Goal: Task Accomplishment & Management: Complete application form

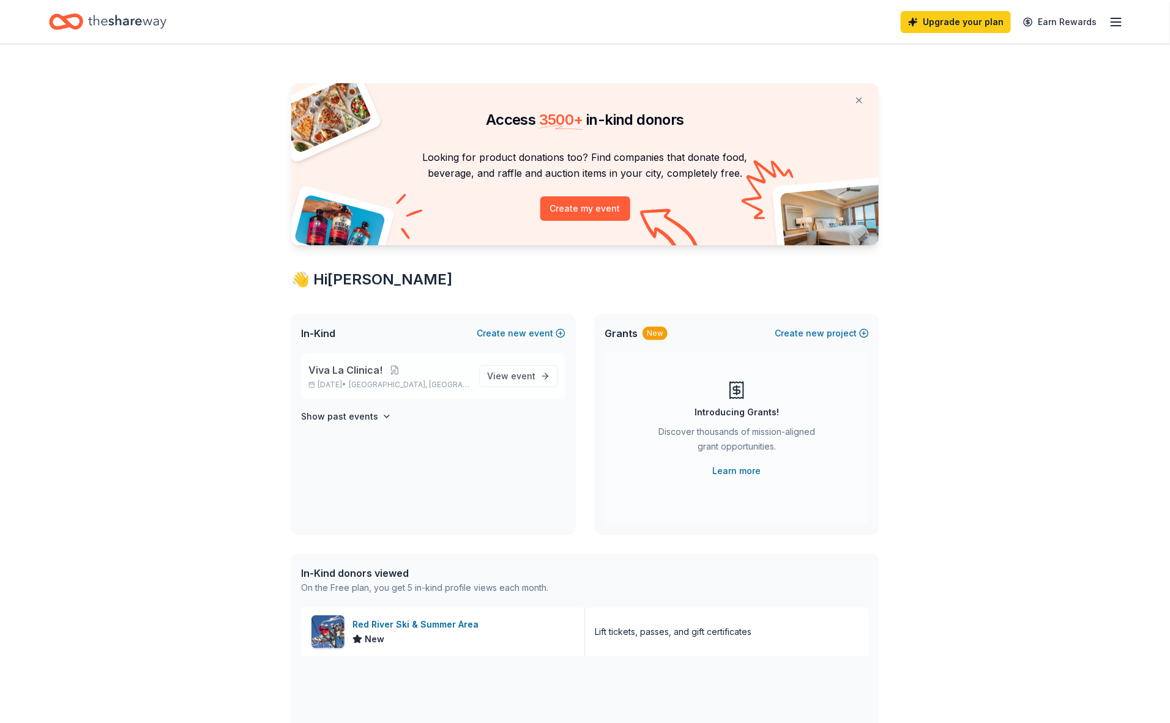
click at [366, 368] on span "Viva La Clinica!" at bounding box center [345, 370] width 74 height 15
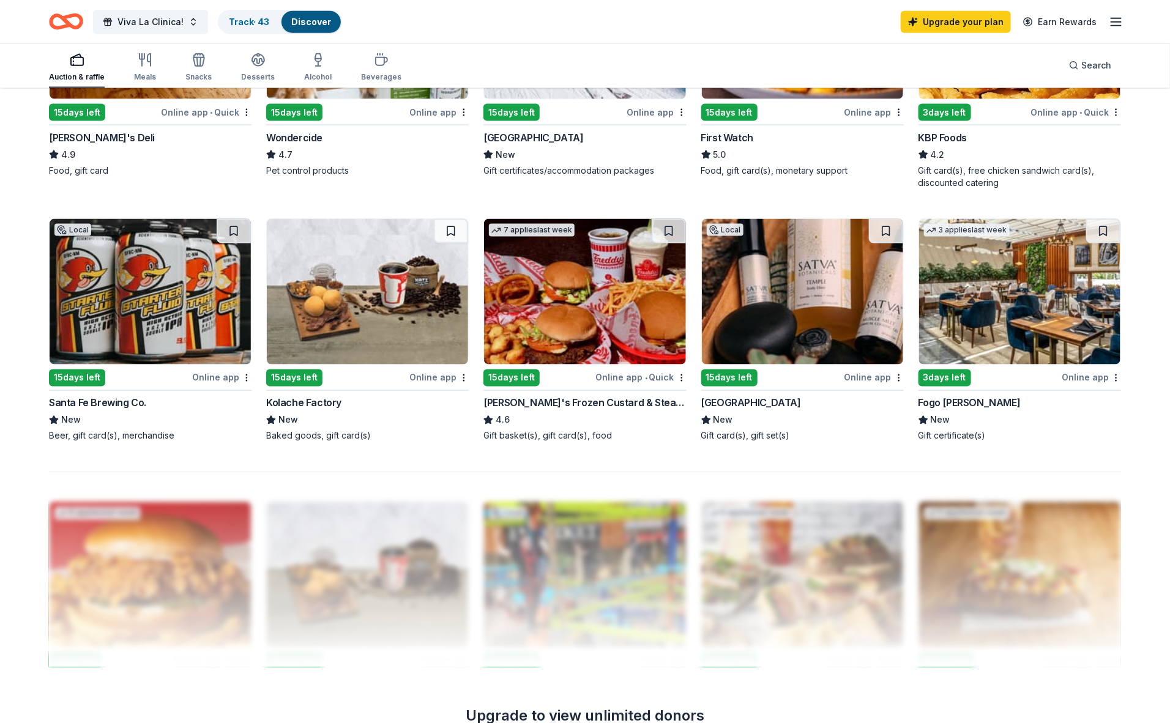
scroll to position [796, 0]
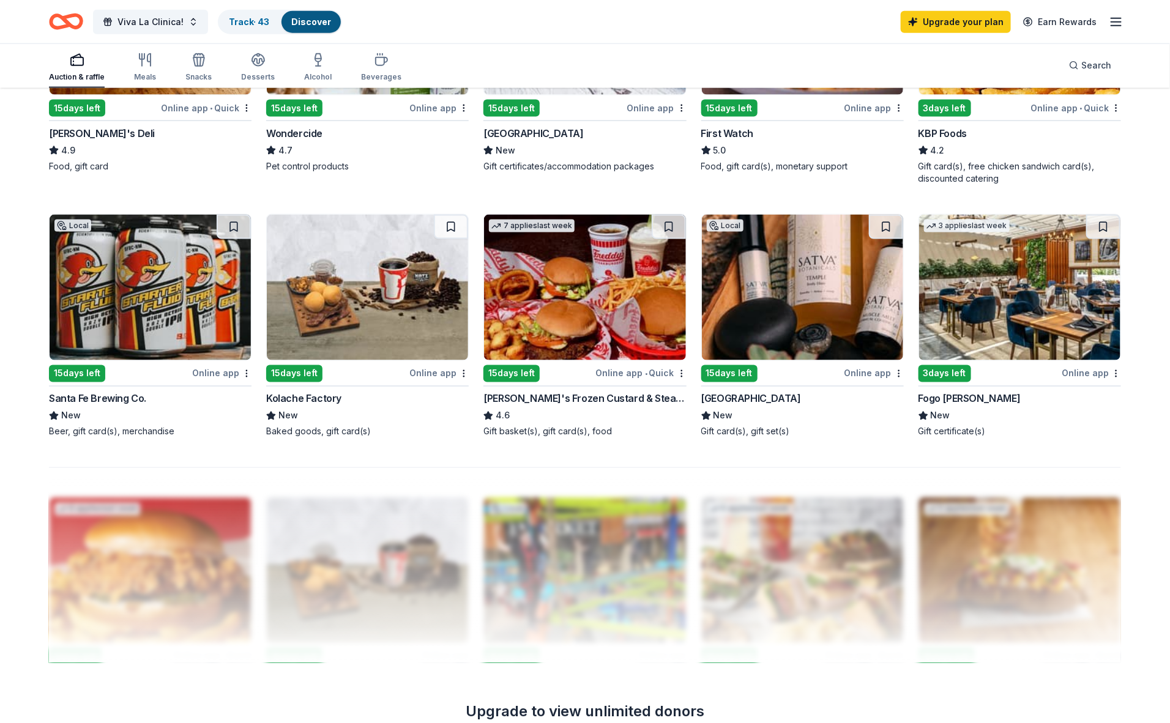
click at [715, 370] on div "15 days left" at bounding box center [729, 373] width 56 height 17
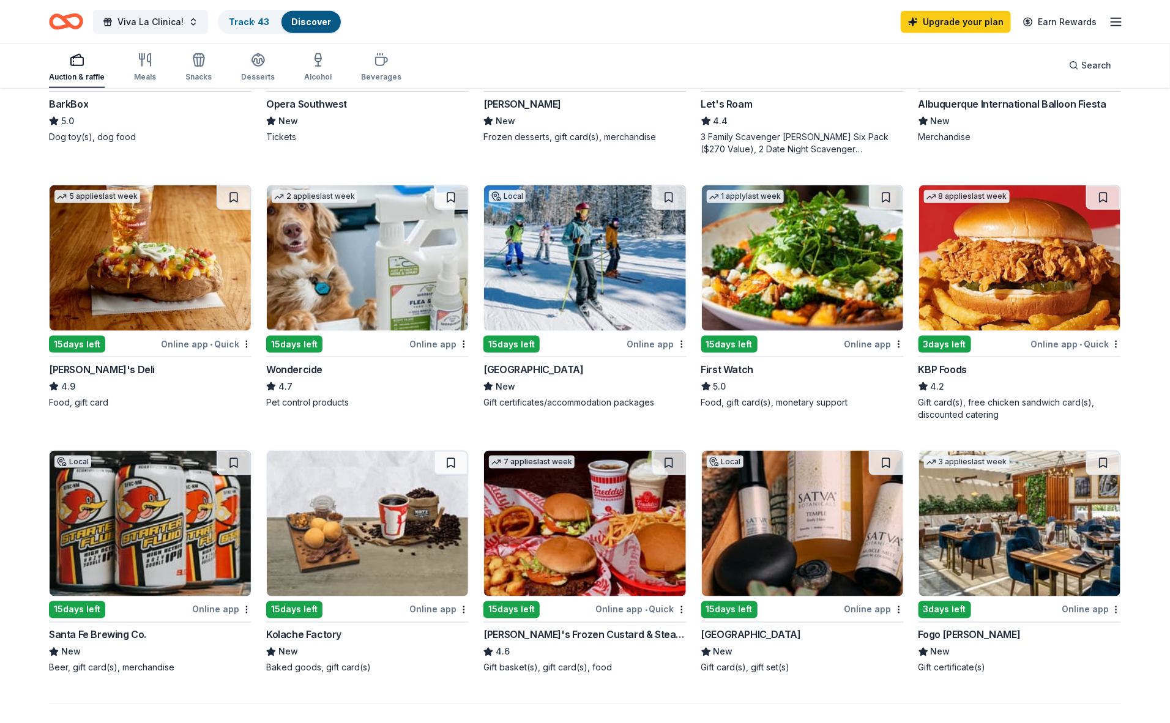
scroll to position [559, 0]
click at [500, 340] on div "15 days left" at bounding box center [512, 345] width 56 height 17
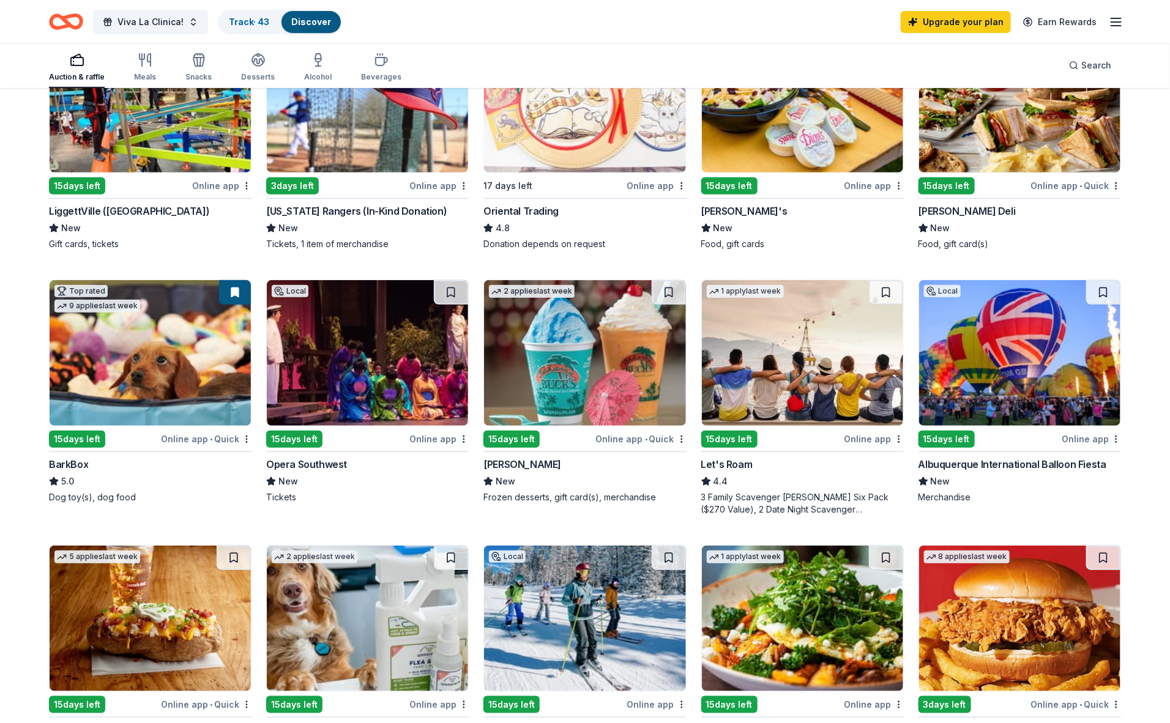
scroll to position [182, 0]
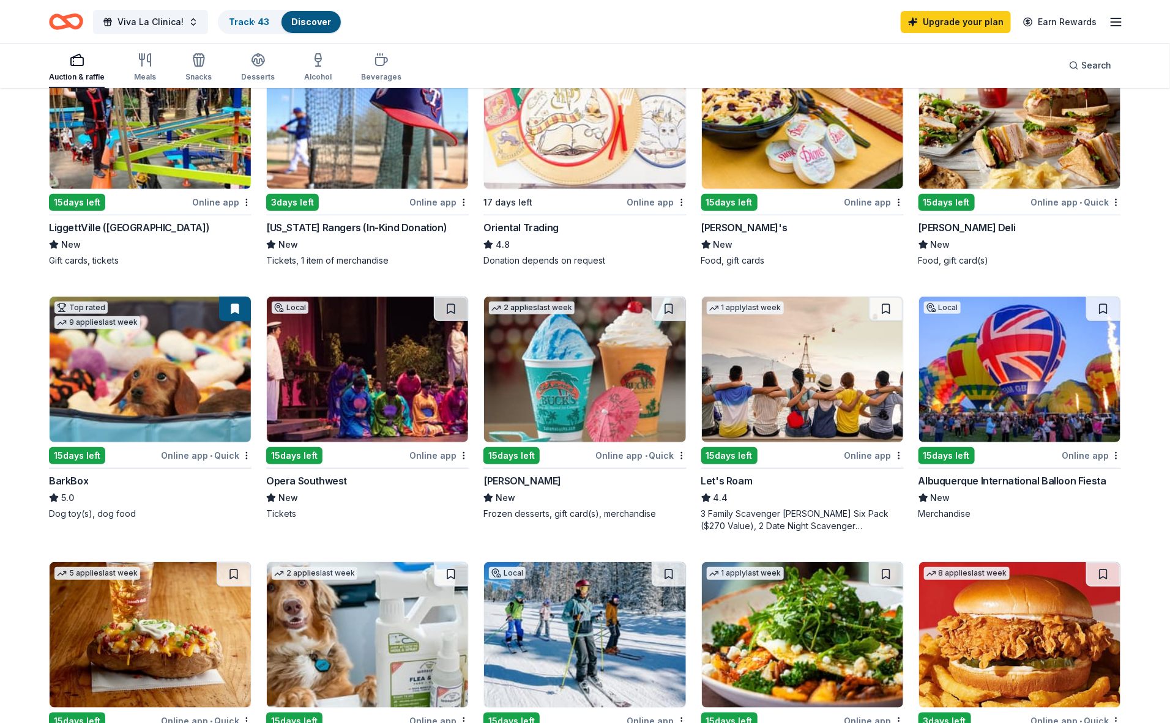
click at [83, 450] on div "15 days left" at bounding box center [77, 455] width 56 height 17
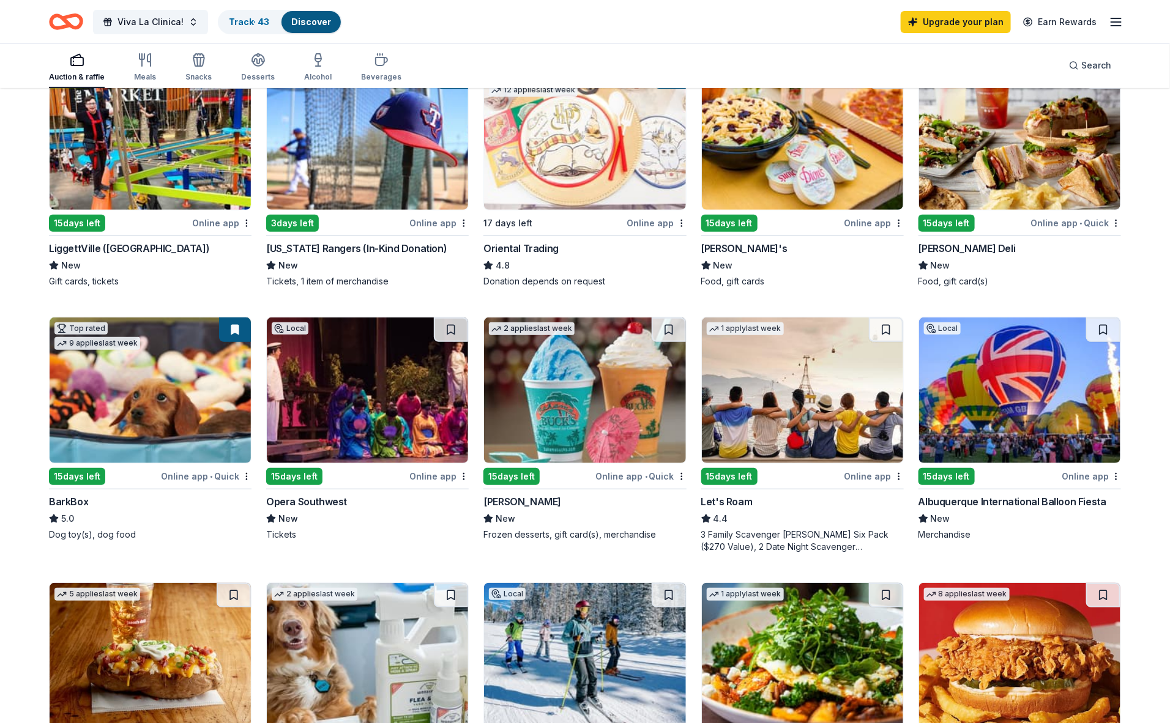
scroll to position [0, 0]
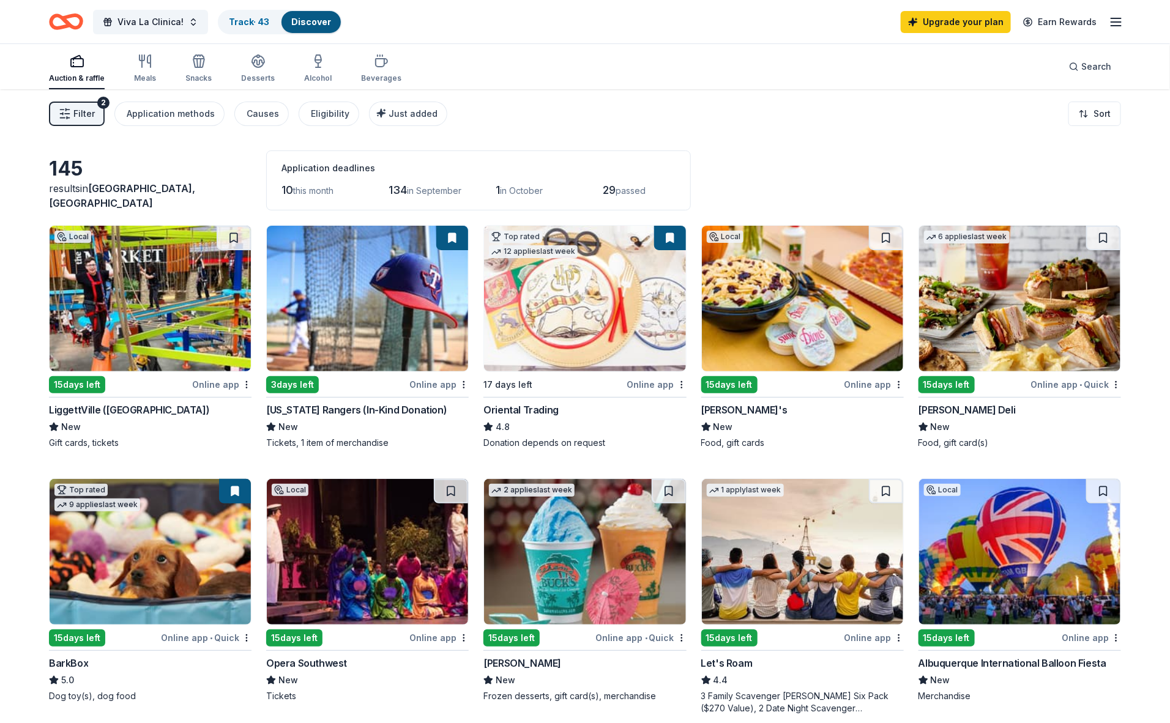
click at [72, 65] on icon "button" at bounding box center [77, 61] width 15 height 15
click at [400, 117] on span "Just added" at bounding box center [413, 113] width 49 height 10
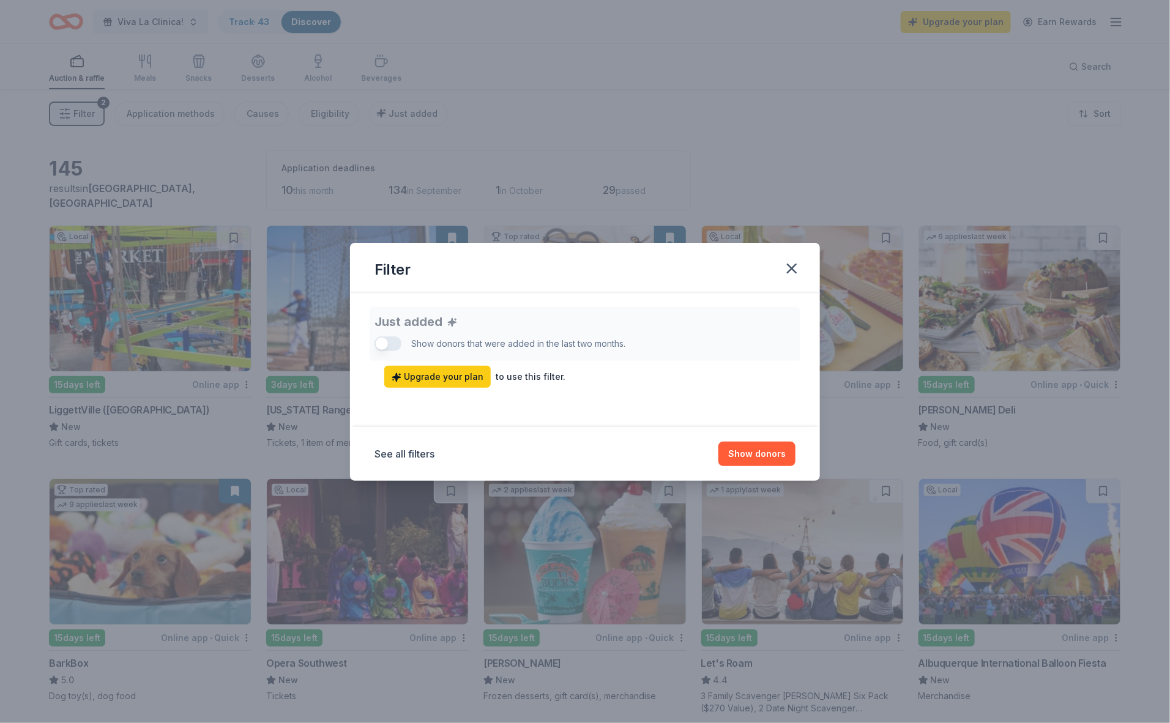
click at [381, 340] on div "Just added Show donors that were added in the last two months. Upgrade your pla…" at bounding box center [585, 347] width 421 height 81
click at [751, 452] on button "Show donors" at bounding box center [757, 454] width 77 height 24
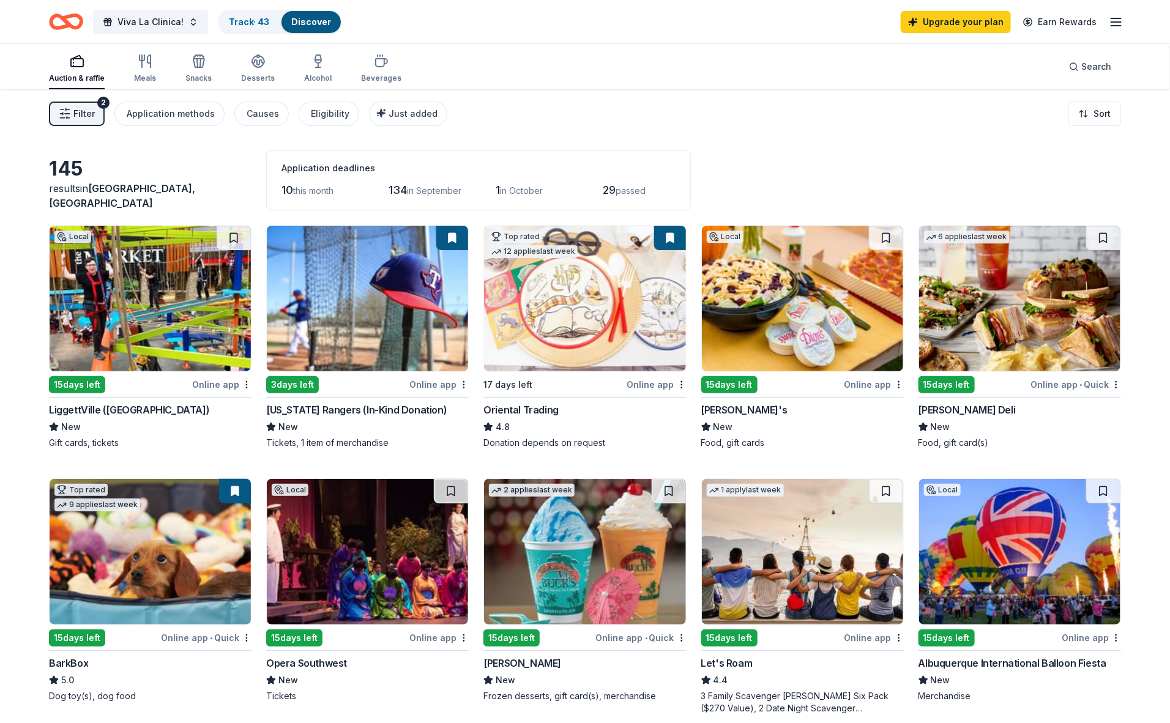
click at [726, 385] on div "15 days left" at bounding box center [729, 384] width 56 height 17
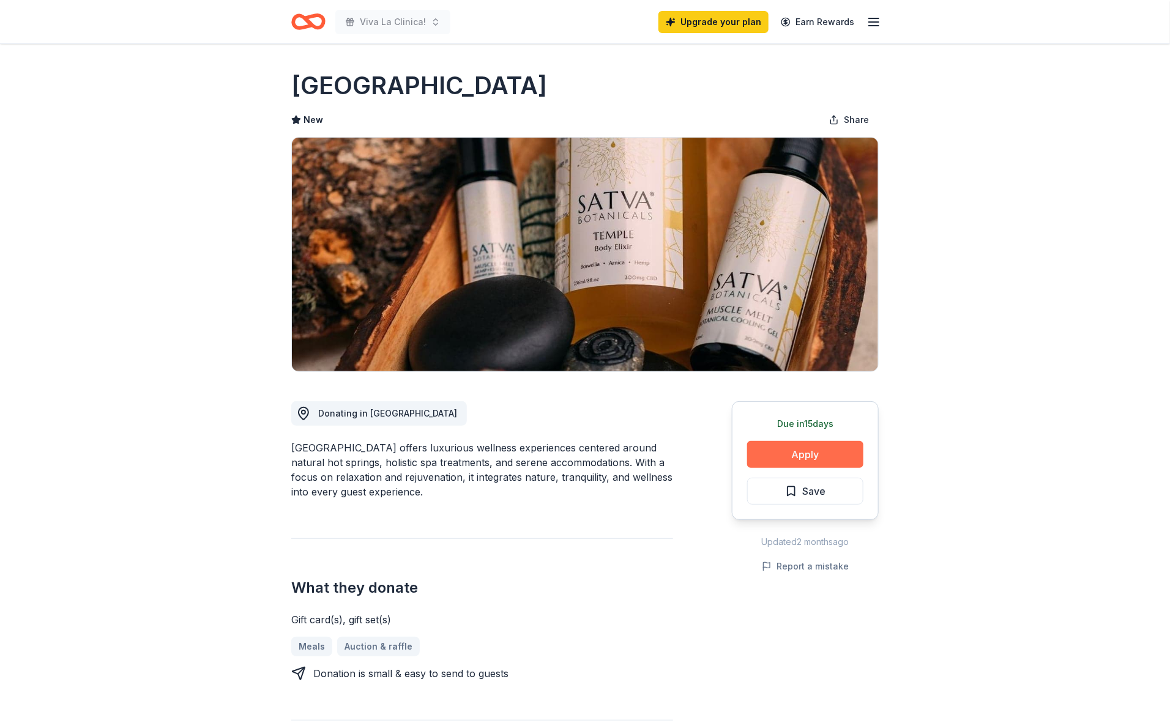
click at [762, 451] on button "Apply" at bounding box center [805, 454] width 116 height 27
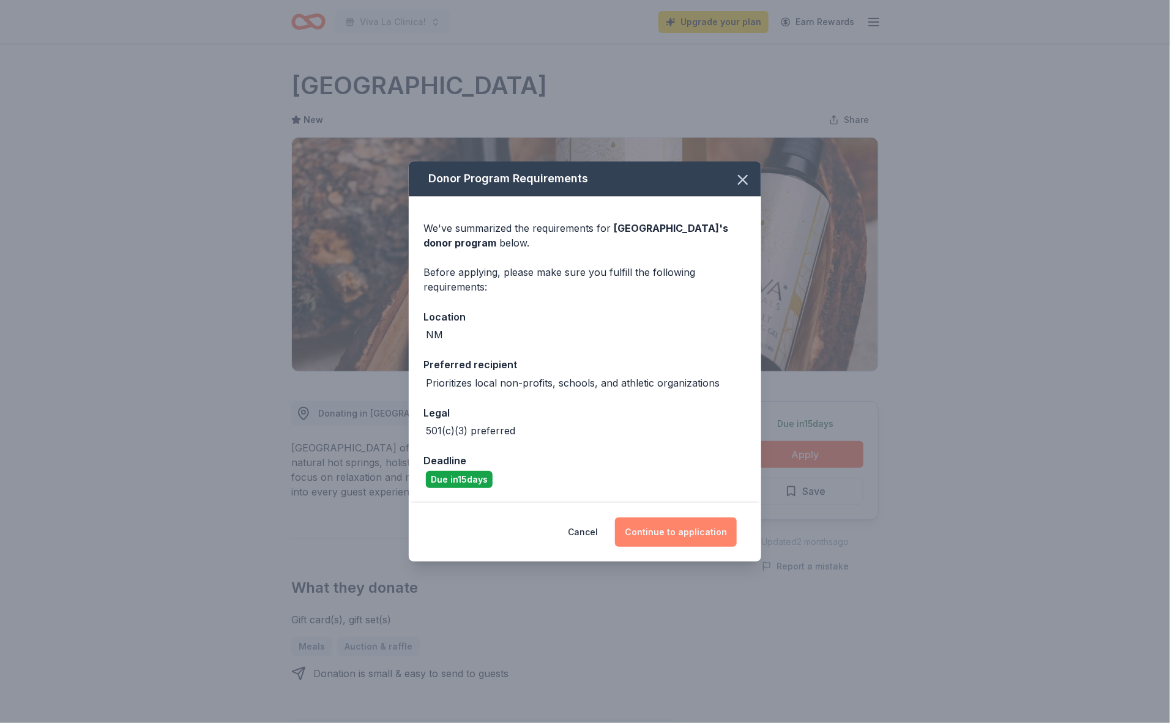
click at [664, 531] on button "Continue to application" at bounding box center [676, 532] width 122 height 29
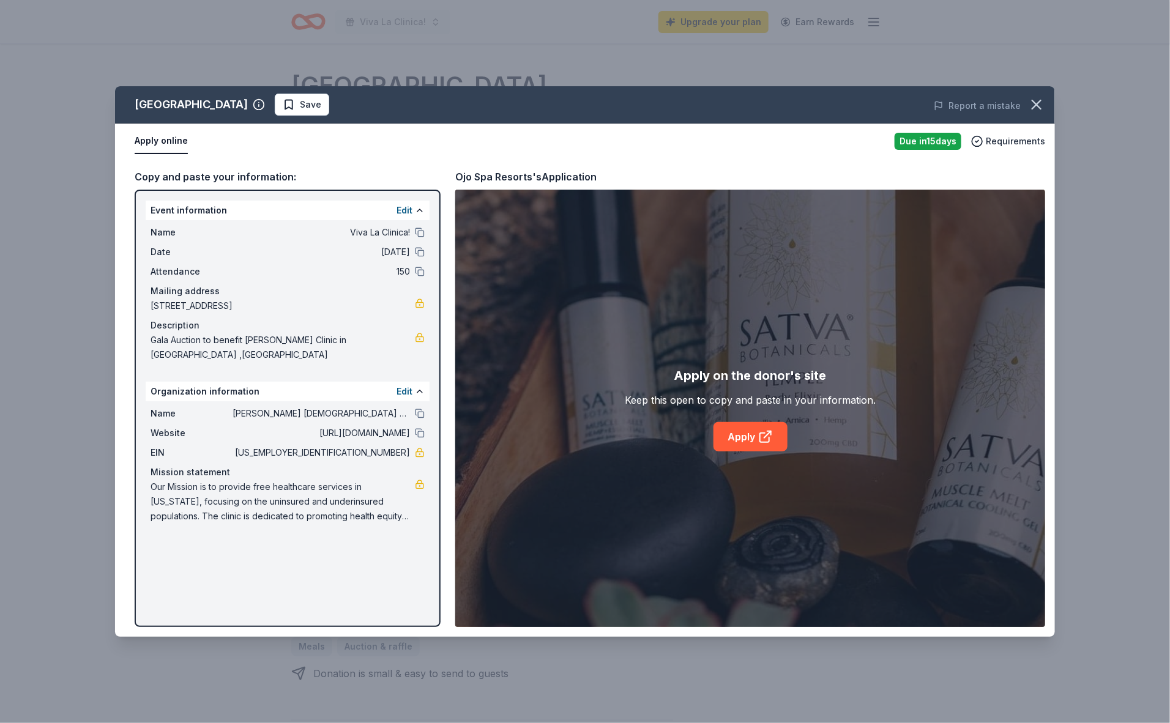
click at [273, 175] on div "Copy and paste your information:" at bounding box center [288, 177] width 306 height 16
click at [744, 437] on link "Apply" at bounding box center [751, 436] width 74 height 29
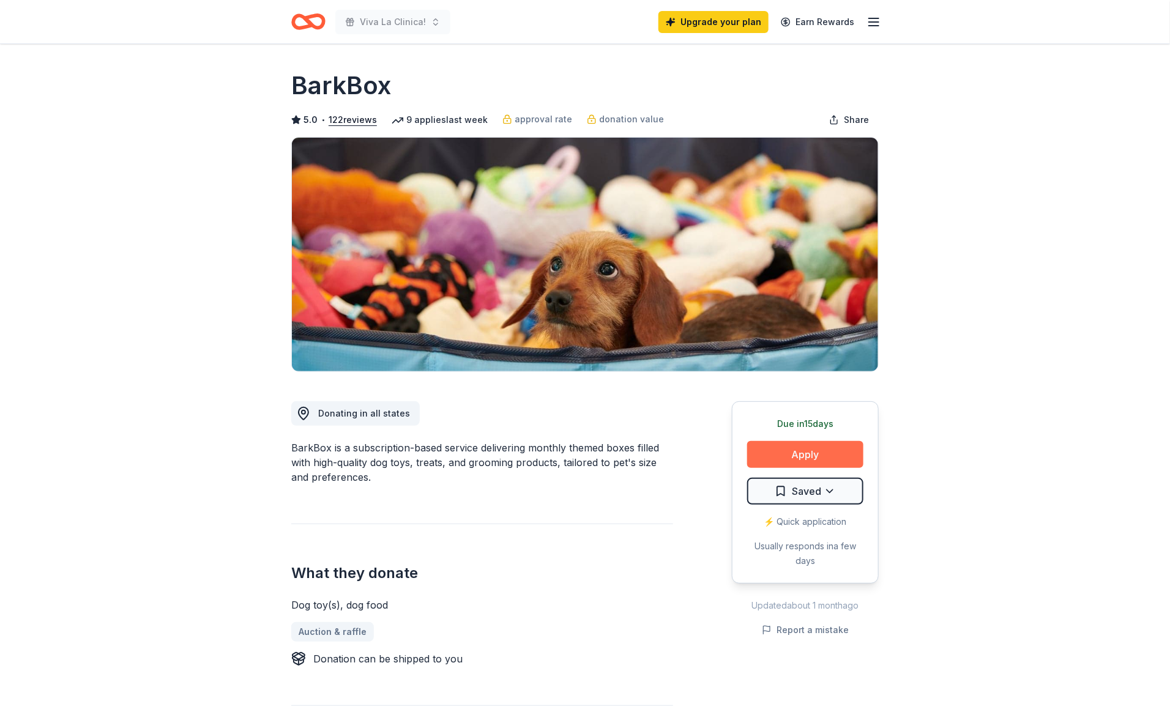
click at [789, 457] on button "Apply" at bounding box center [805, 454] width 116 height 27
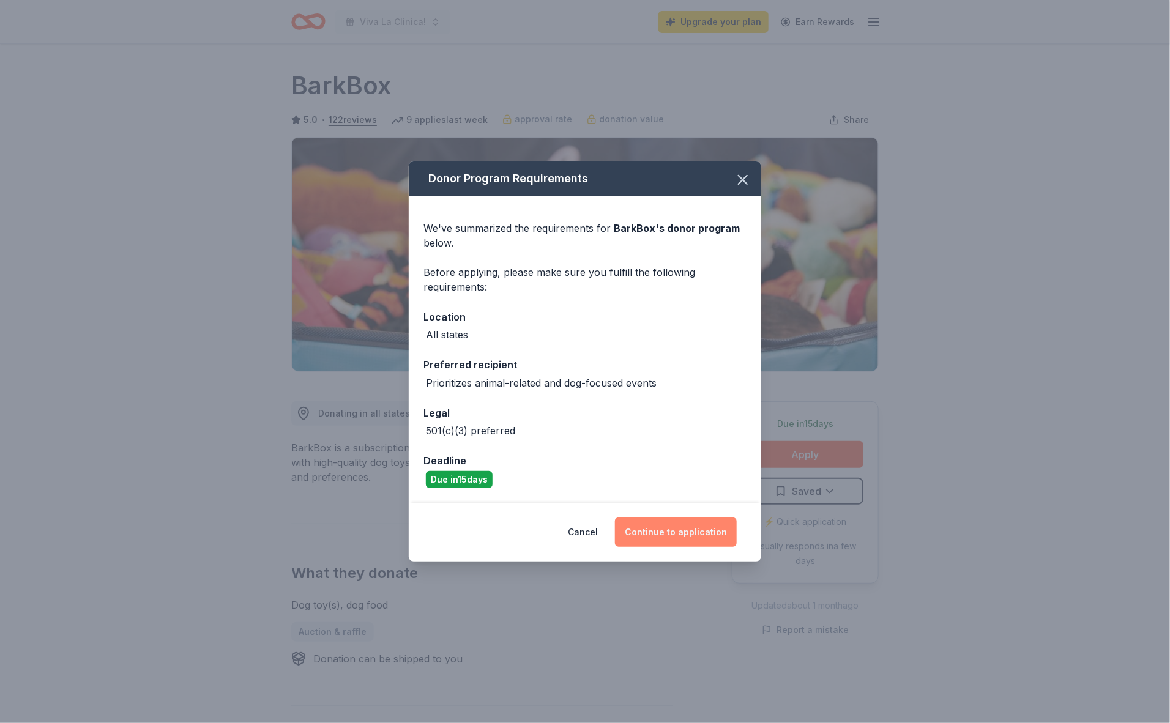
click at [695, 536] on button "Continue to application" at bounding box center [676, 532] width 122 height 29
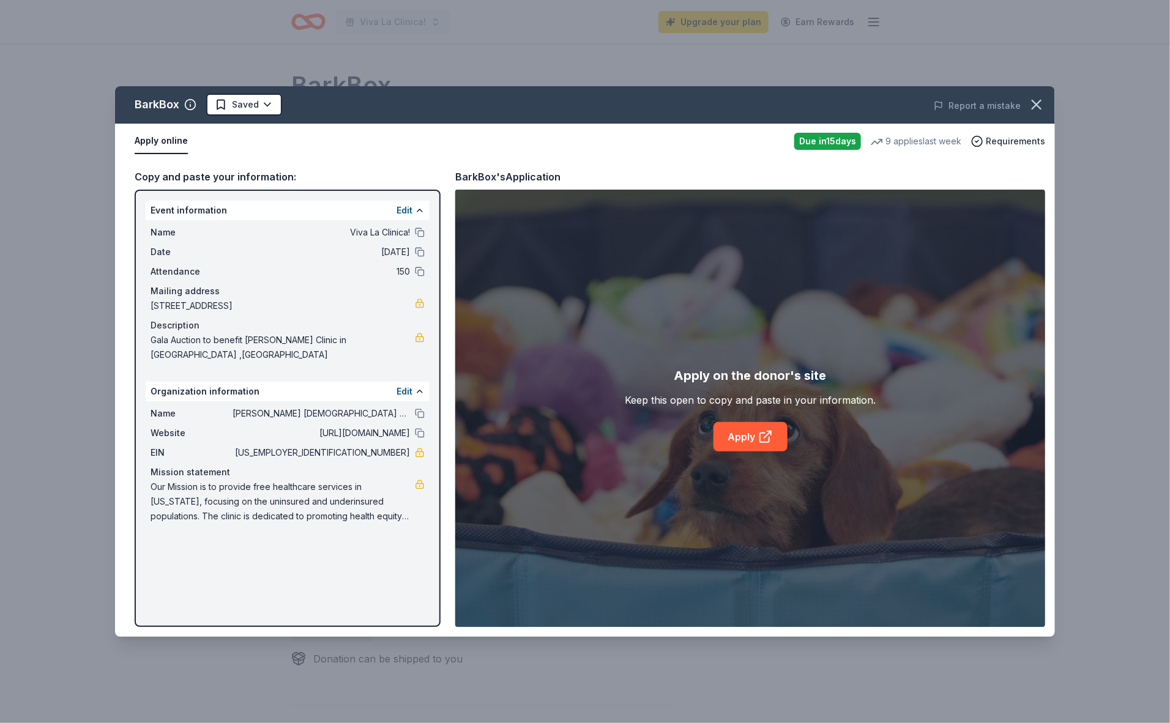
click at [157, 139] on button "Apply online" at bounding box center [161, 142] width 53 height 26
click at [739, 437] on link "Apply" at bounding box center [751, 436] width 74 height 29
click at [1036, 108] on icon "button" at bounding box center [1036, 104] width 17 height 17
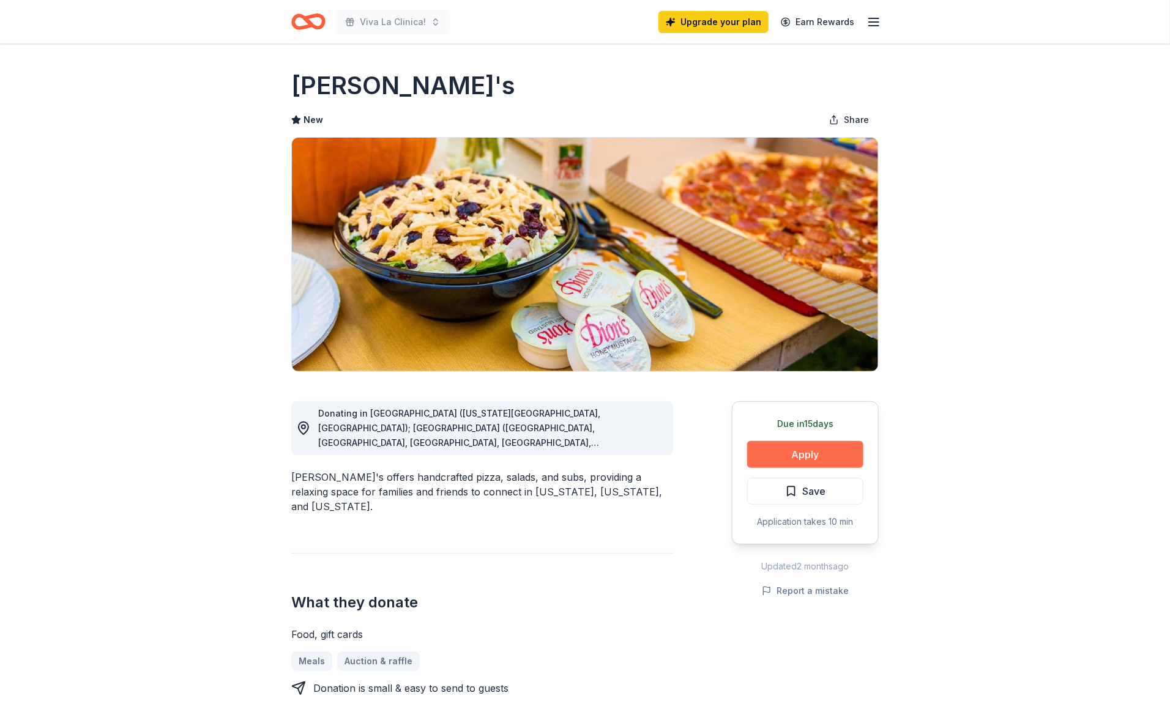
click at [772, 456] on button "Apply" at bounding box center [805, 454] width 116 height 27
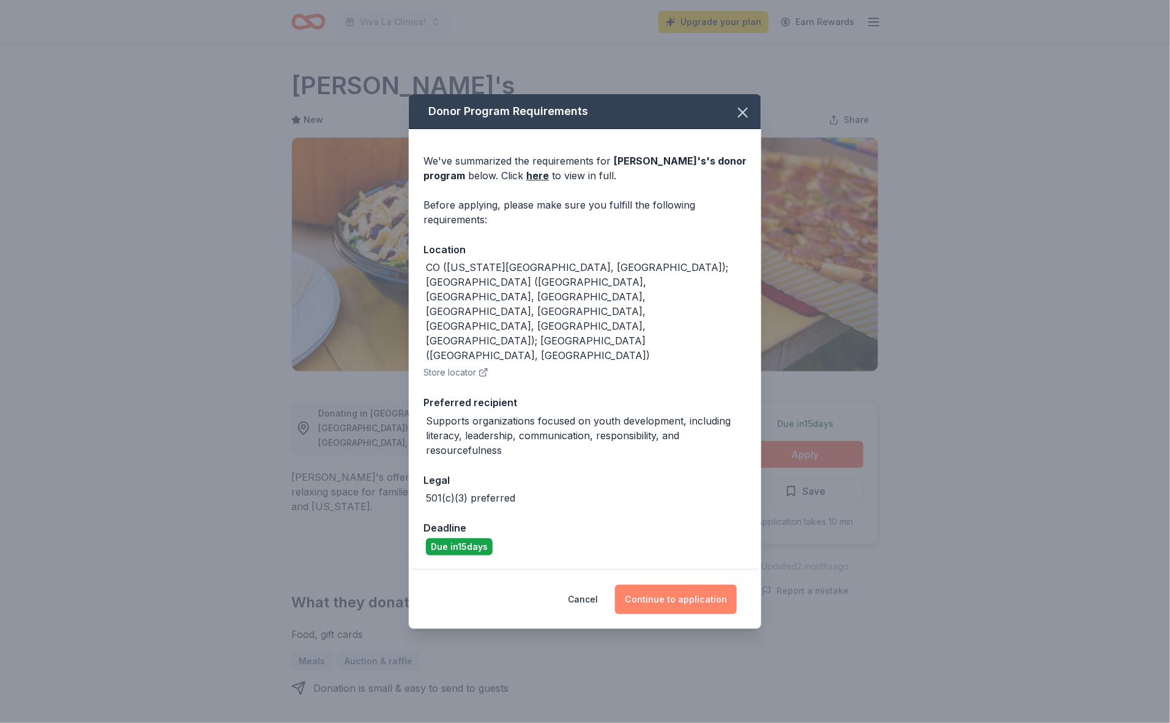
click at [680, 585] on button "Continue to application" at bounding box center [676, 599] width 122 height 29
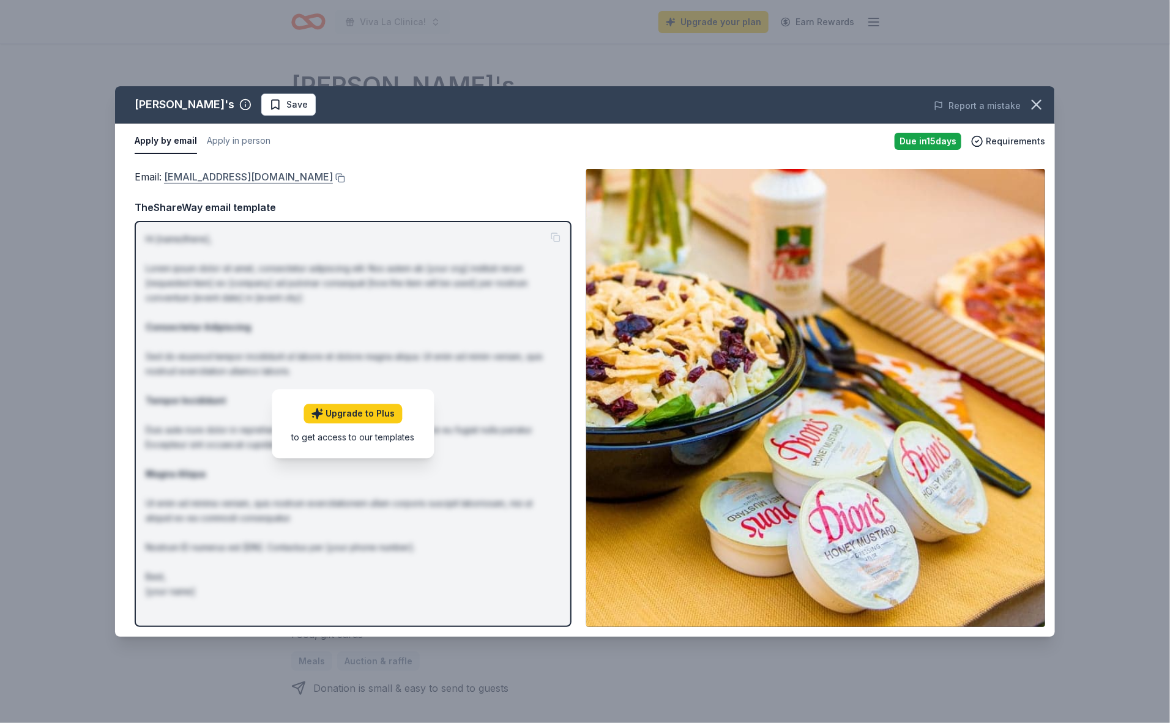
click at [191, 176] on link "[EMAIL_ADDRESS][DOMAIN_NAME]" at bounding box center [248, 177] width 169 height 16
